Goal: Navigation & Orientation: Find specific page/section

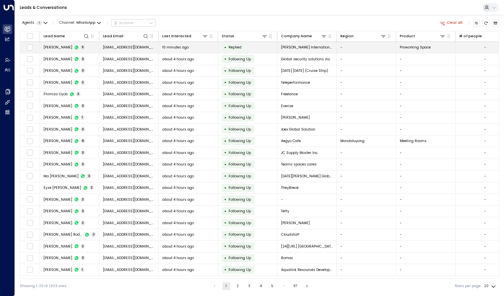
click at [61, 46] on span "[PERSON_NAME]" at bounding box center [58, 47] width 29 height 5
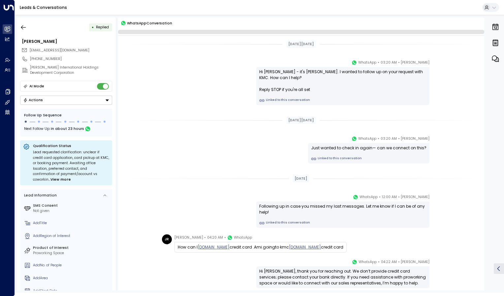
scroll to position [47, 0]
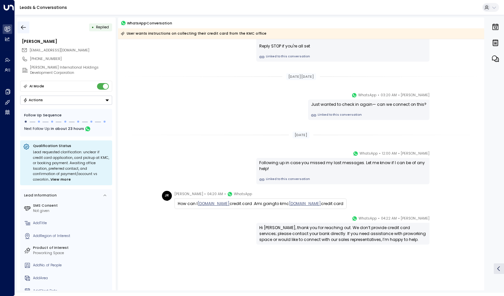
click at [25, 27] on icon "button" at bounding box center [23, 27] width 5 height 4
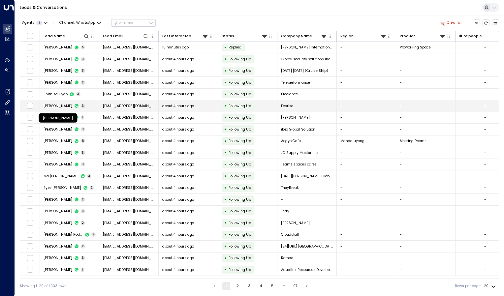
click at [72, 106] on span "[PERSON_NAME]" at bounding box center [58, 106] width 29 height 5
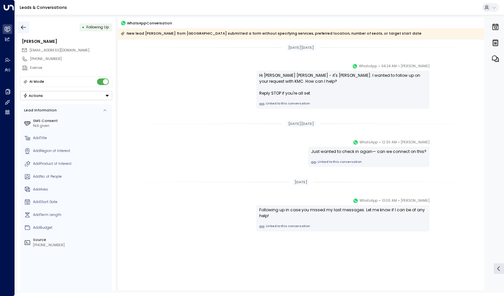
click at [24, 25] on icon "button" at bounding box center [23, 27] width 7 height 7
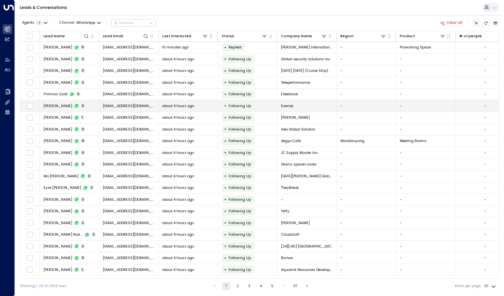
click at [72, 105] on span "[PERSON_NAME]" at bounding box center [58, 106] width 29 height 5
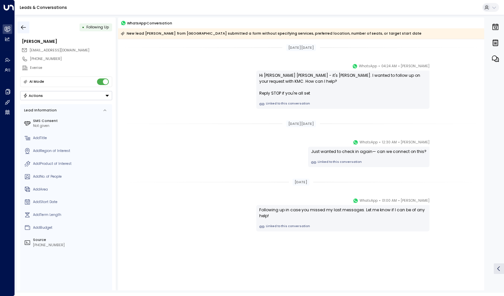
click at [25, 27] on icon "button" at bounding box center [23, 27] width 5 height 4
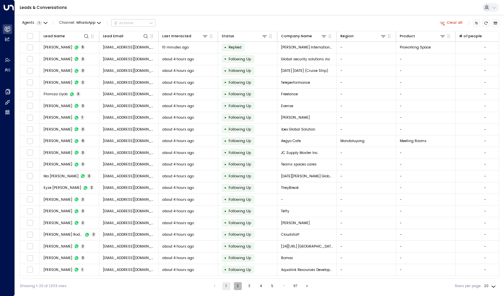
click at [236, 286] on button "2" at bounding box center [238, 286] width 8 height 8
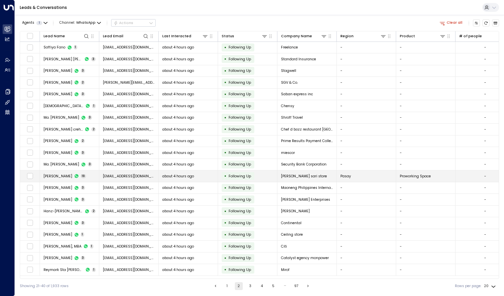
click at [70, 174] on span "[PERSON_NAME]" at bounding box center [58, 176] width 29 height 5
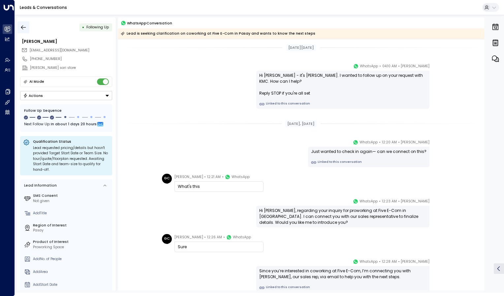
click at [24, 26] on icon "button" at bounding box center [23, 27] width 7 height 7
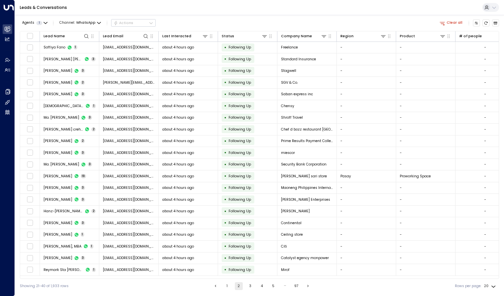
click at [249, 284] on button "3" at bounding box center [250, 286] width 8 height 8
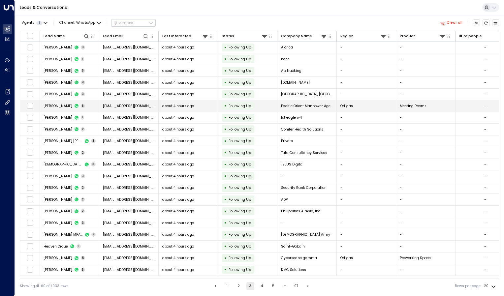
click at [58, 104] on div "[PERSON_NAME] 8" at bounding box center [65, 106] width 42 height 5
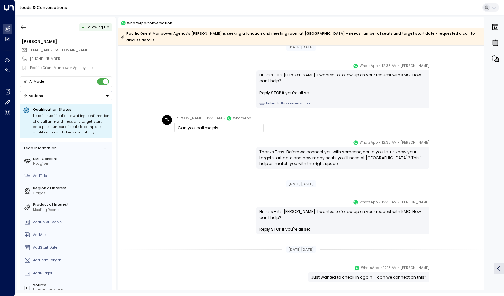
scroll to position [7, 0]
